Goal: Task Accomplishment & Management: Use online tool/utility

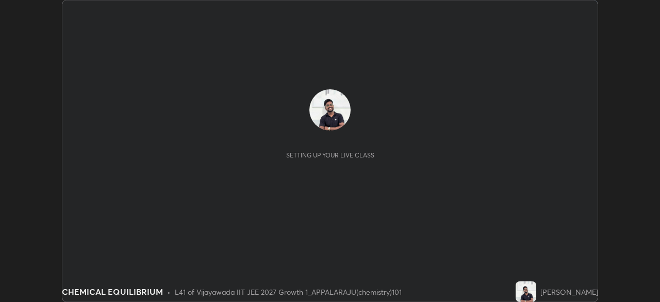
scroll to position [302, 660]
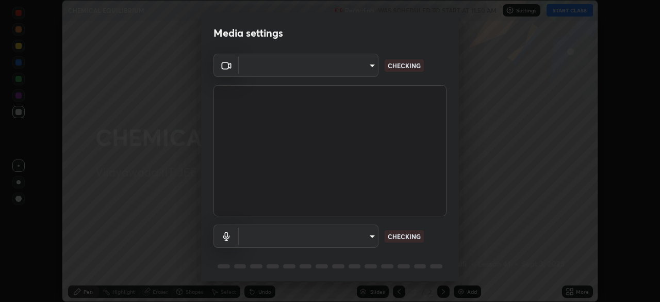
type input "d58fe3fcfc59e4750d52d9201d0ea35a07d3f0dad02a693c86db4369b3c93ba8"
type input "default"
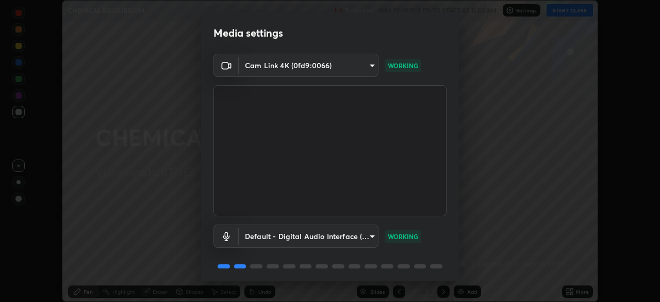
scroll to position [37, 0]
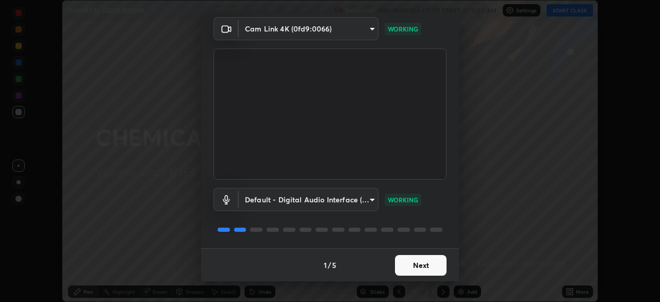
click at [411, 265] on button "Next" at bounding box center [421, 265] width 52 height 21
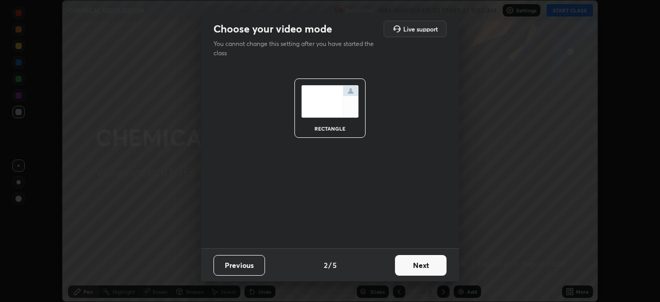
scroll to position [0, 0]
click at [423, 270] on button "Next" at bounding box center [421, 265] width 52 height 21
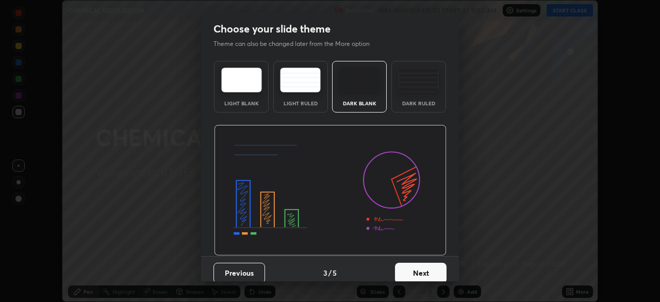
click at [405, 86] on img at bounding box center [418, 80] width 41 height 25
click at [408, 268] on button "Next" at bounding box center [421, 272] width 52 height 21
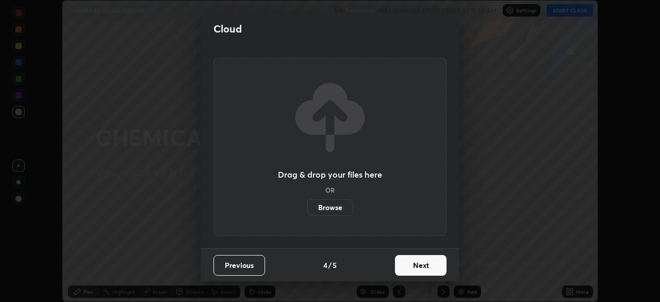
click at [414, 271] on button "Next" at bounding box center [421, 265] width 52 height 21
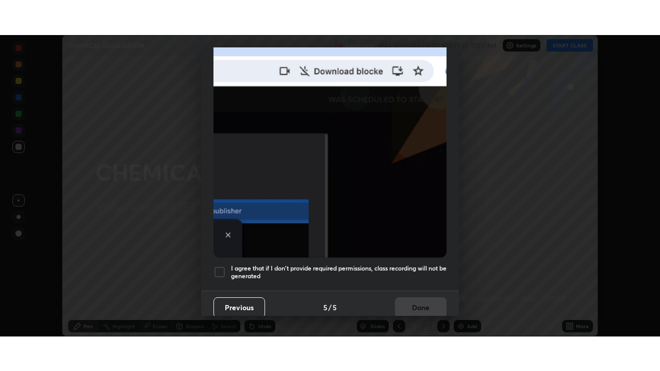
scroll to position [247, 0]
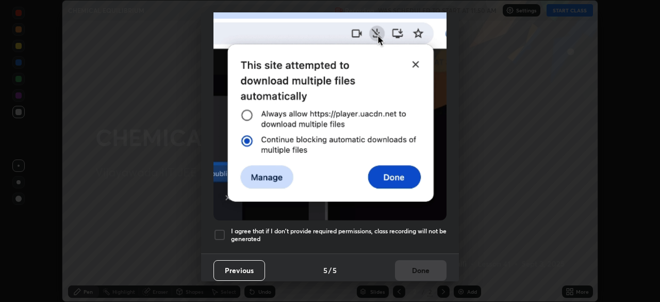
click at [220, 231] on div at bounding box center [219, 234] width 12 height 12
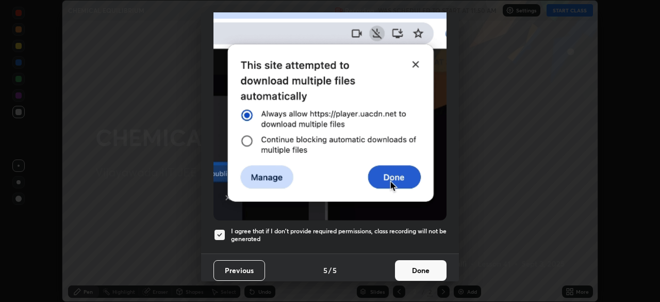
click at [416, 269] on button "Done" at bounding box center [421, 270] width 52 height 21
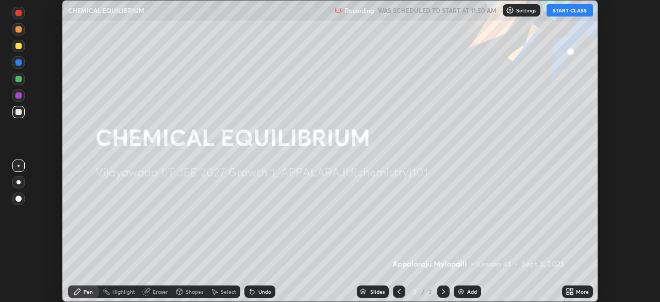
click at [566, 9] on button "START CLASS" at bounding box center [569, 10] width 46 height 12
click at [571, 293] on icon at bounding box center [571, 293] width 3 height 3
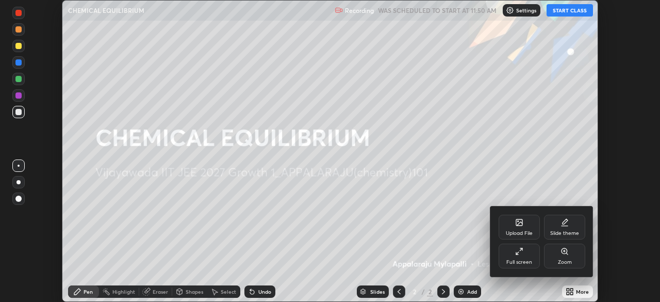
click at [522, 261] on div "Full screen" at bounding box center [519, 261] width 26 height 5
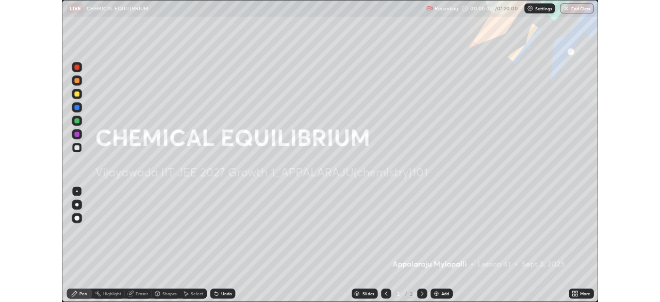
scroll to position [371, 660]
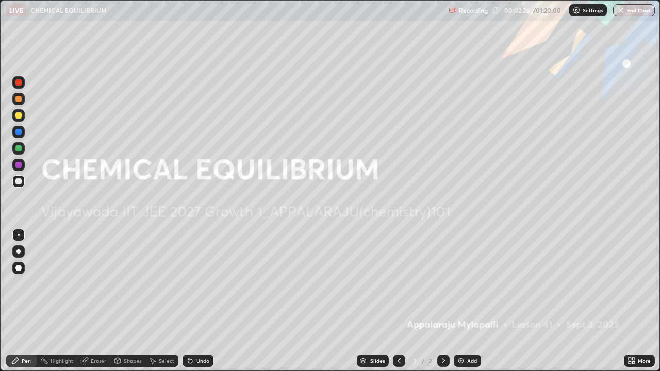
click at [465, 301] on div "Add" at bounding box center [467, 361] width 27 height 12
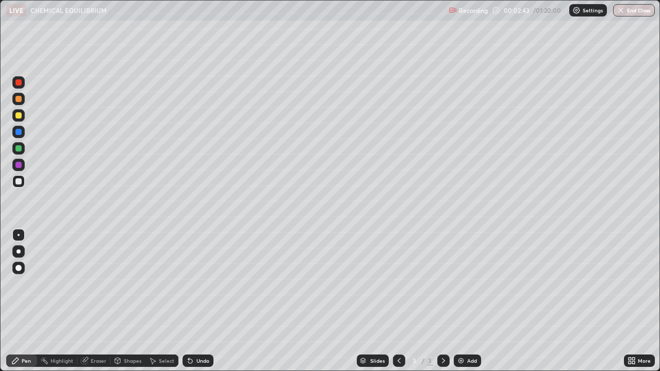
click at [21, 116] on div at bounding box center [18, 115] width 6 height 6
click at [198, 301] on div "Undo" at bounding box center [202, 360] width 13 height 5
click at [203, 301] on div "Undo" at bounding box center [202, 360] width 13 height 5
click at [464, 301] on img at bounding box center [461, 361] width 8 height 8
click at [198, 301] on div "Undo" at bounding box center [202, 360] width 13 height 5
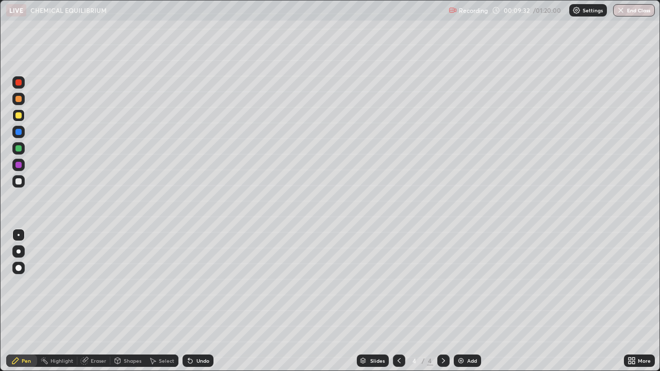
click at [202, 301] on div "Undo" at bounding box center [202, 360] width 13 height 5
click at [201, 301] on div "Undo" at bounding box center [202, 360] width 13 height 5
click at [16, 184] on div at bounding box center [18, 181] width 6 height 6
click at [23, 118] on div at bounding box center [18, 115] width 12 height 12
click at [206, 301] on div "Undo" at bounding box center [202, 360] width 13 height 5
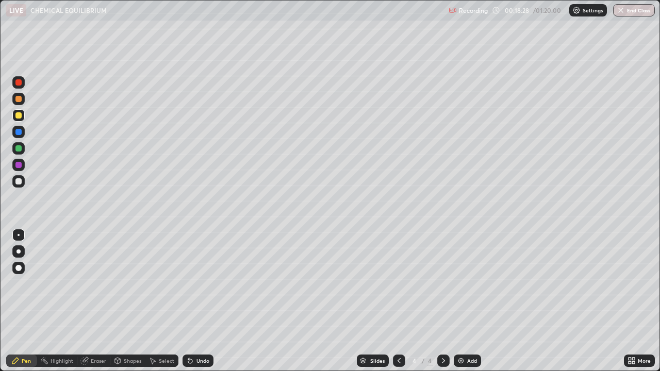
click at [204, 301] on div "Undo" at bounding box center [202, 360] width 13 height 5
click at [16, 177] on div at bounding box center [18, 181] width 12 height 12
click at [98, 301] on div "Eraser" at bounding box center [98, 360] width 15 height 5
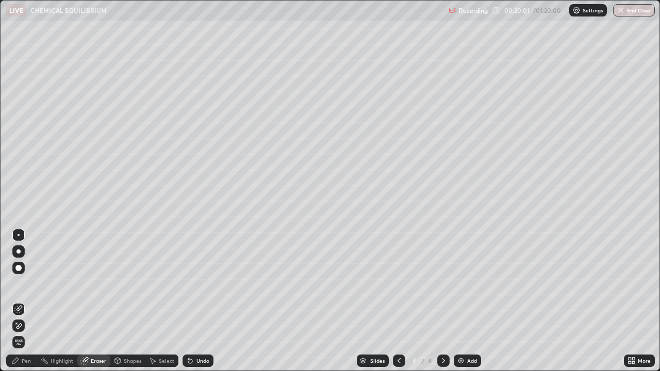
click at [22, 301] on div "Pen" at bounding box center [26, 360] width 9 height 5
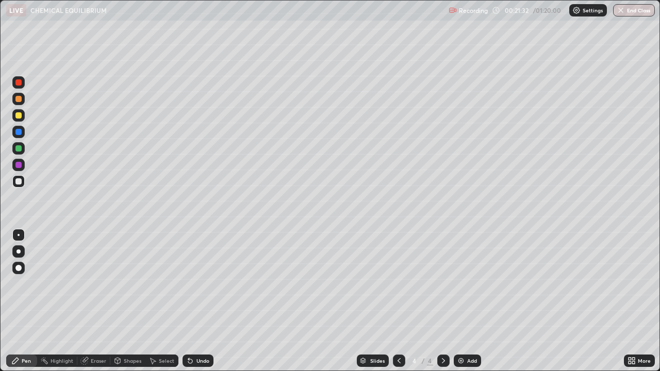
click at [197, 301] on div "Undo" at bounding box center [202, 360] width 13 height 5
click at [465, 301] on div "Add" at bounding box center [467, 361] width 27 height 12
click at [20, 114] on div at bounding box center [18, 115] width 6 height 6
click at [20, 178] on div at bounding box center [18, 181] width 6 height 6
click at [15, 116] on div at bounding box center [18, 115] width 6 height 6
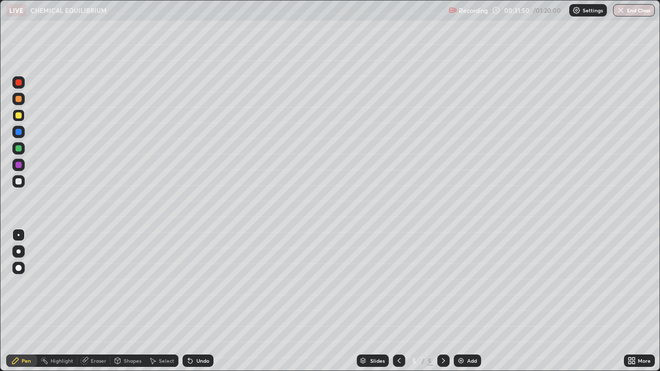
click at [202, 301] on div "Undo" at bounding box center [202, 360] width 13 height 5
click at [204, 301] on div "Undo" at bounding box center [202, 360] width 13 height 5
click at [467, 301] on div "Add" at bounding box center [472, 360] width 10 height 5
click at [18, 182] on div at bounding box center [18, 181] width 6 height 6
click at [198, 301] on div "Undo" at bounding box center [202, 360] width 13 height 5
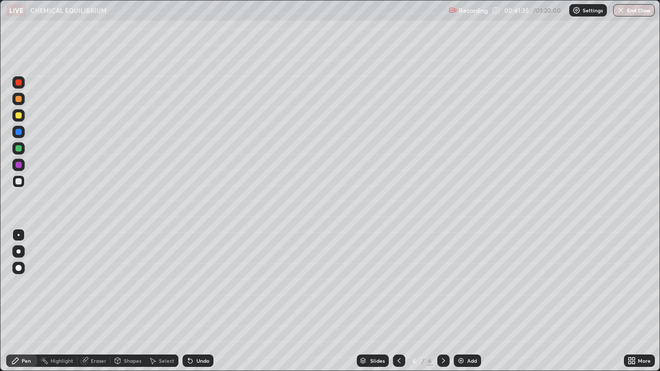
click at [197, 301] on div "Undo" at bounding box center [202, 360] width 13 height 5
click at [197, 301] on div "Undo" at bounding box center [197, 361] width 31 height 12
click at [194, 301] on div "Undo" at bounding box center [197, 361] width 31 height 12
click at [469, 301] on div "Add" at bounding box center [467, 361] width 27 height 12
click at [19, 114] on div at bounding box center [18, 115] width 6 height 6
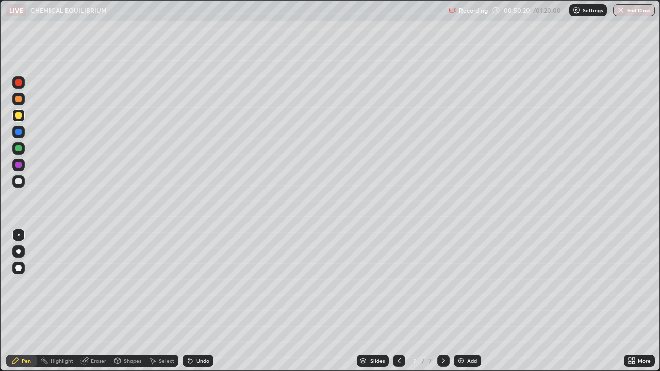
click at [197, 301] on div "Undo" at bounding box center [197, 361] width 31 height 12
click at [198, 301] on div "Undo" at bounding box center [197, 361] width 31 height 12
click at [203, 301] on div "Undo" at bounding box center [197, 361] width 31 height 12
click at [194, 301] on div "Undo" at bounding box center [197, 361] width 31 height 12
click at [196, 301] on div "Undo" at bounding box center [202, 360] width 13 height 5
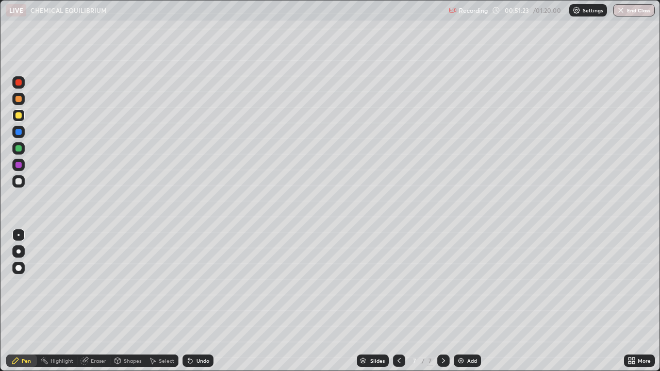
click at [194, 301] on div "Undo" at bounding box center [197, 361] width 31 height 12
click at [189, 301] on icon at bounding box center [190, 361] width 4 height 4
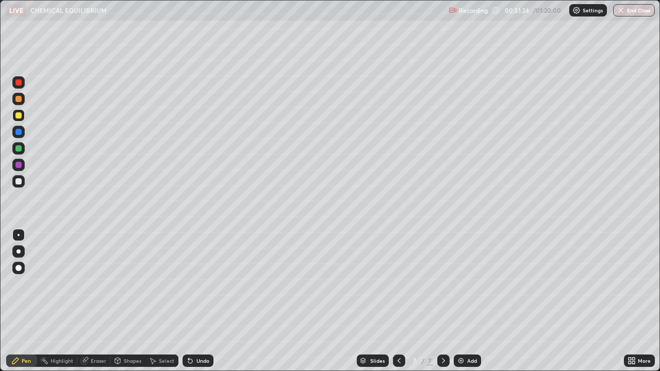
click at [190, 301] on icon at bounding box center [190, 361] width 4 height 4
click at [196, 301] on div "Undo" at bounding box center [202, 360] width 13 height 5
click at [197, 301] on div "Undo" at bounding box center [202, 360] width 13 height 5
click at [194, 301] on div "Undo" at bounding box center [197, 361] width 31 height 12
click at [195, 301] on div "Undo" at bounding box center [197, 361] width 31 height 12
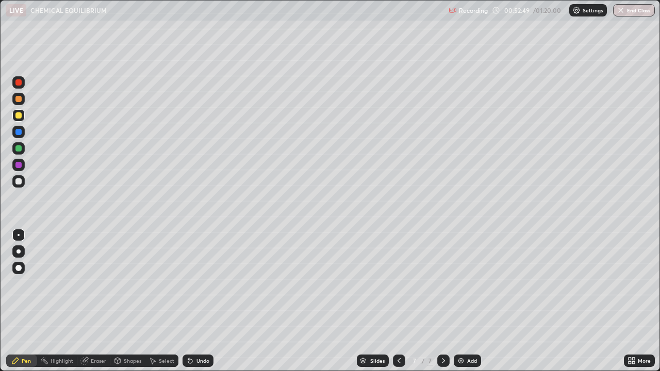
click at [195, 301] on div "Undo" at bounding box center [197, 361] width 31 height 12
click at [197, 301] on div "Undo" at bounding box center [202, 360] width 13 height 5
click at [199, 301] on div "Undo" at bounding box center [202, 360] width 13 height 5
click at [197, 301] on div "Undo" at bounding box center [202, 360] width 13 height 5
click at [468, 301] on div "Add" at bounding box center [472, 360] width 10 height 5
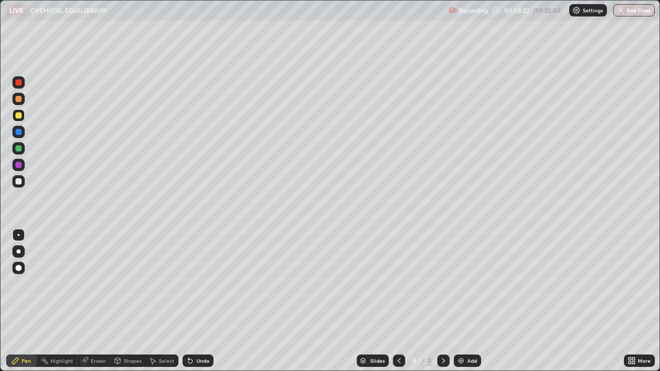
click at [18, 180] on div at bounding box center [18, 181] width 6 height 6
click at [16, 115] on div at bounding box center [18, 115] width 6 height 6
click at [201, 301] on div "Undo" at bounding box center [197, 361] width 31 height 12
click at [196, 301] on div "Undo" at bounding box center [202, 360] width 13 height 5
click at [99, 301] on div "Eraser" at bounding box center [98, 360] width 15 height 5
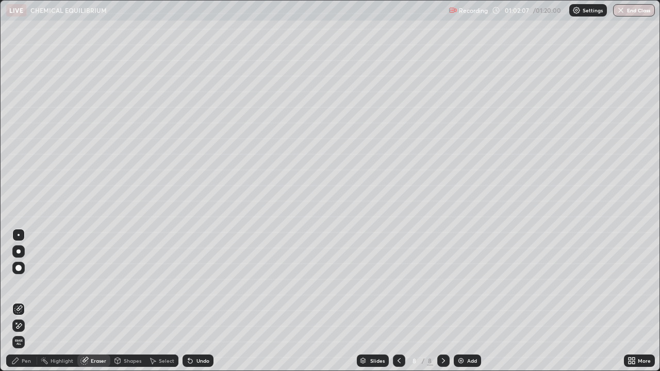
click at [20, 301] on div "Pen" at bounding box center [21, 361] width 31 height 12
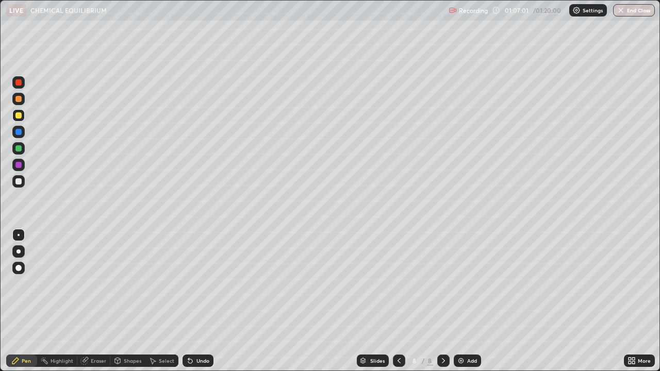
click at [97, 301] on div "Eraser" at bounding box center [98, 360] width 15 height 5
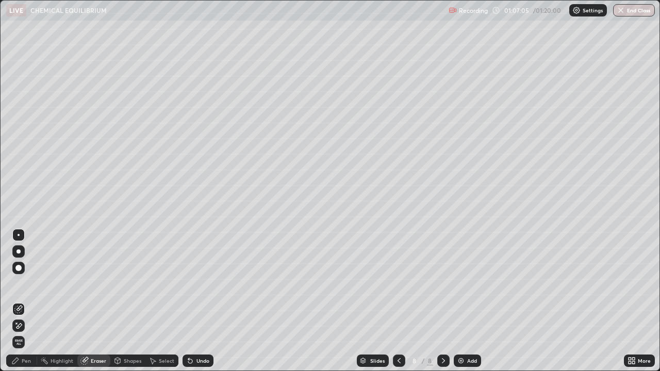
click at [22, 301] on div "Pen" at bounding box center [26, 360] width 9 height 5
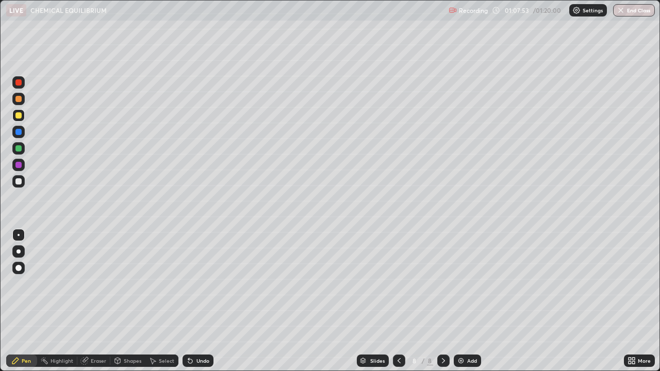
click at [464, 301] on div "Add" at bounding box center [467, 361] width 27 height 12
click at [22, 182] on div at bounding box center [18, 181] width 12 height 12
click at [197, 301] on div "Undo" at bounding box center [202, 360] width 13 height 5
click at [199, 301] on div "Undo" at bounding box center [202, 360] width 13 height 5
click at [198, 301] on div "Undo" at bounding box center [202, 360] width 13 height 5
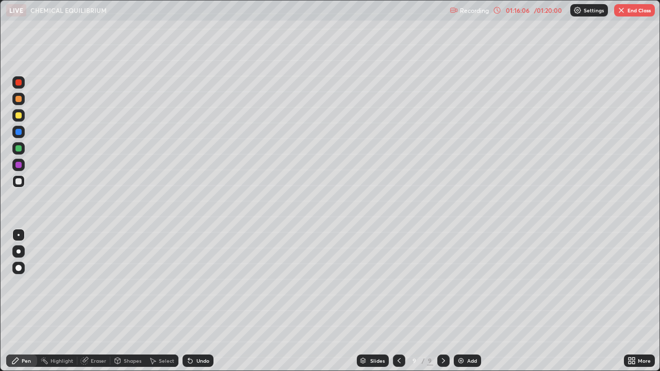
click at [199, 301] on div "Undo" at bounding box center [202, 360] width 13 height 5
click at [203, 301] on div "Undo" at bounding box center [202, 360] width 13 height 5
click at [199, 301] on div "Undo" at bounding box center [202, 360] width 13 height 5
click at [200, 301] on div "Undo" at bounding box center [202, 360] width 13 height 5
click at [202, 301] on div "Undo" at bounding box center [202, 360] width 13 height 5
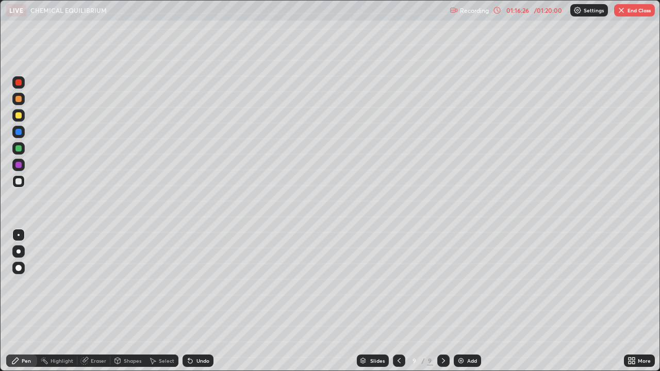
click at [201, 301] on div "Undo" at bounding box center [197, 361] width 31 height 12
click at [202, 301] on div "Undo" at bounding box center [202, 360] width 13 height 5
click at [201, 301] on div "Undo" at bounding box center [202, 360] width 13 height 5
click at [198, 301] on div "Undo" at bounding box center [202, 360] width 13 height 5
click at [197, 301] on div "Undo" at bounding box center [202, 360] width 13 height 5
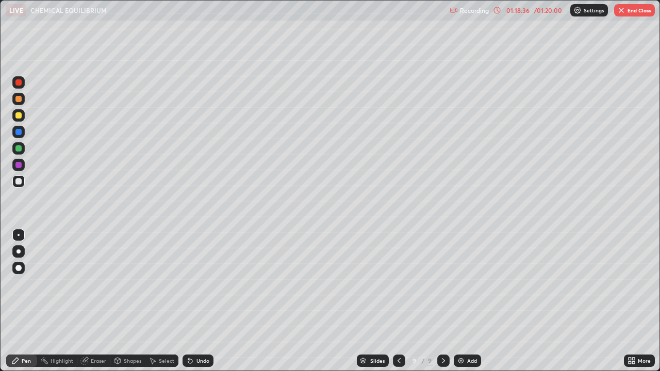
click at [644, 301] on div "More" at bounding box center [644, 360] width 13 height 5
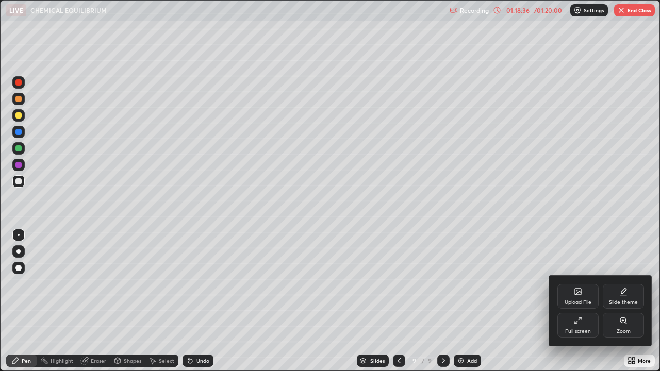
click at [572, 301] on div "Full screen" at bounding box center [578, 331] width 26 height 5
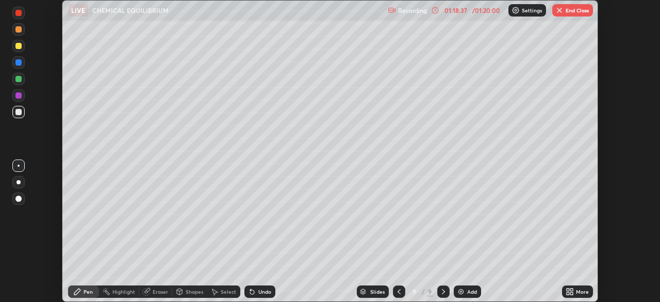
scroll to position [51248, 50890]
click at [573, 9] on button "End Class" at bounding box center [572, 10] width 41 height 12
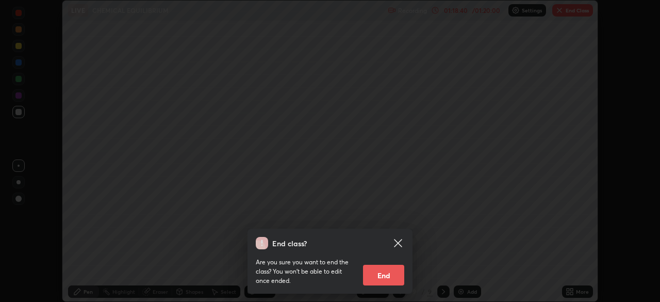
click at [391, 279] on button "End" at bounding box center [383, 274] width 41 height 21
